Goal: Find specific page/section: Find specific page/section

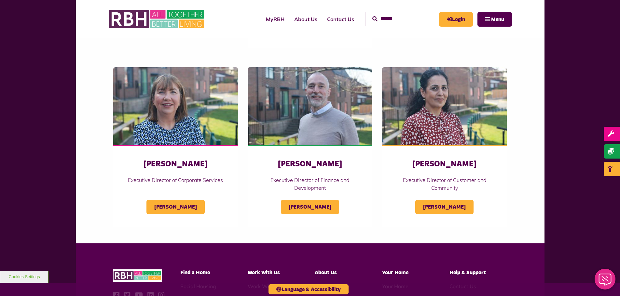
scroll to position [293, 0]
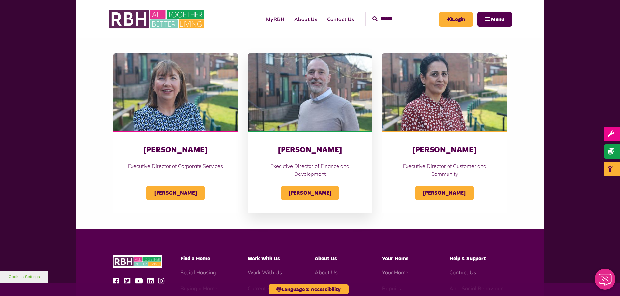
click at [297, 185] on div "[PERSON_NAME]" at bounding box center [310, 189] width 99 height 22
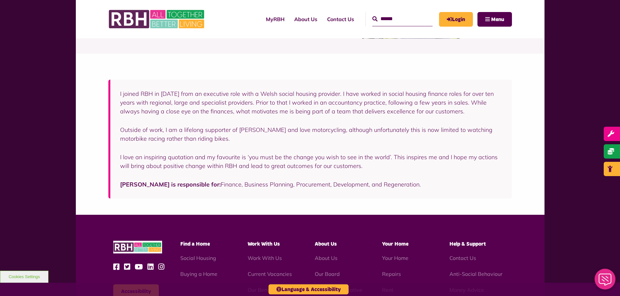
scroll to position [98, 0]
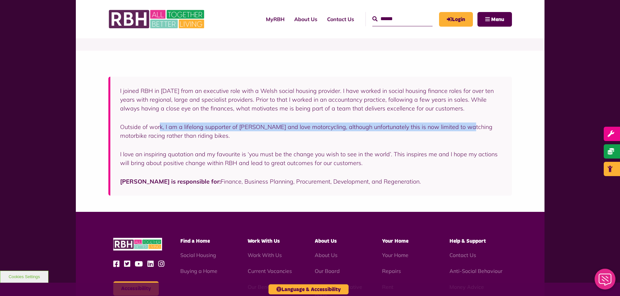
drag, startPoint x: 160, startPoint y: 128, endPoint x: 466, endPoint y: 128, distance: 306.2
click at [466, 128] on p "Outside of work, I am a lifelong supporter of [PERSON_NAME] and love motorcycli…" at bounding box center [311, 132] width 382 height 18
click at [466, 128] on p "Outside of work, I am a lifelong supporter of Crewe Alexandra and love motorcyc…" at bounding box center [311, 132] width 382 height 18
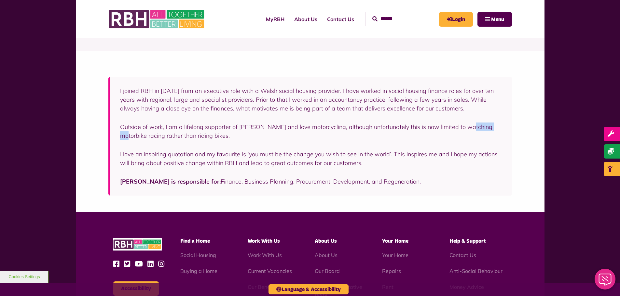
click at [466, 128] on p "Outside of work, I am a lifelong supporter of Crewe Alexandra and love motorcyc…" at bounding box center [311, 132] width 382 height 18
click at [464, 137] on p "Outside of work, I am a lifelong supporter of Crewe Alexandra and love motorcyc…" at bounding box center [311, 132] width 382 height 18
drag, startPoint x: 391, startPoint y: 139, endPoint x: 62, endPoint y: 121, distance: 329.4
click at [62, 121] on div "I joined RBH in March 2024 from an executive role with a Welsh social housing p…" at bounding box center [310, 131] width 620 height 161
